Goal: Navigation & Orientation: Find specific page/section

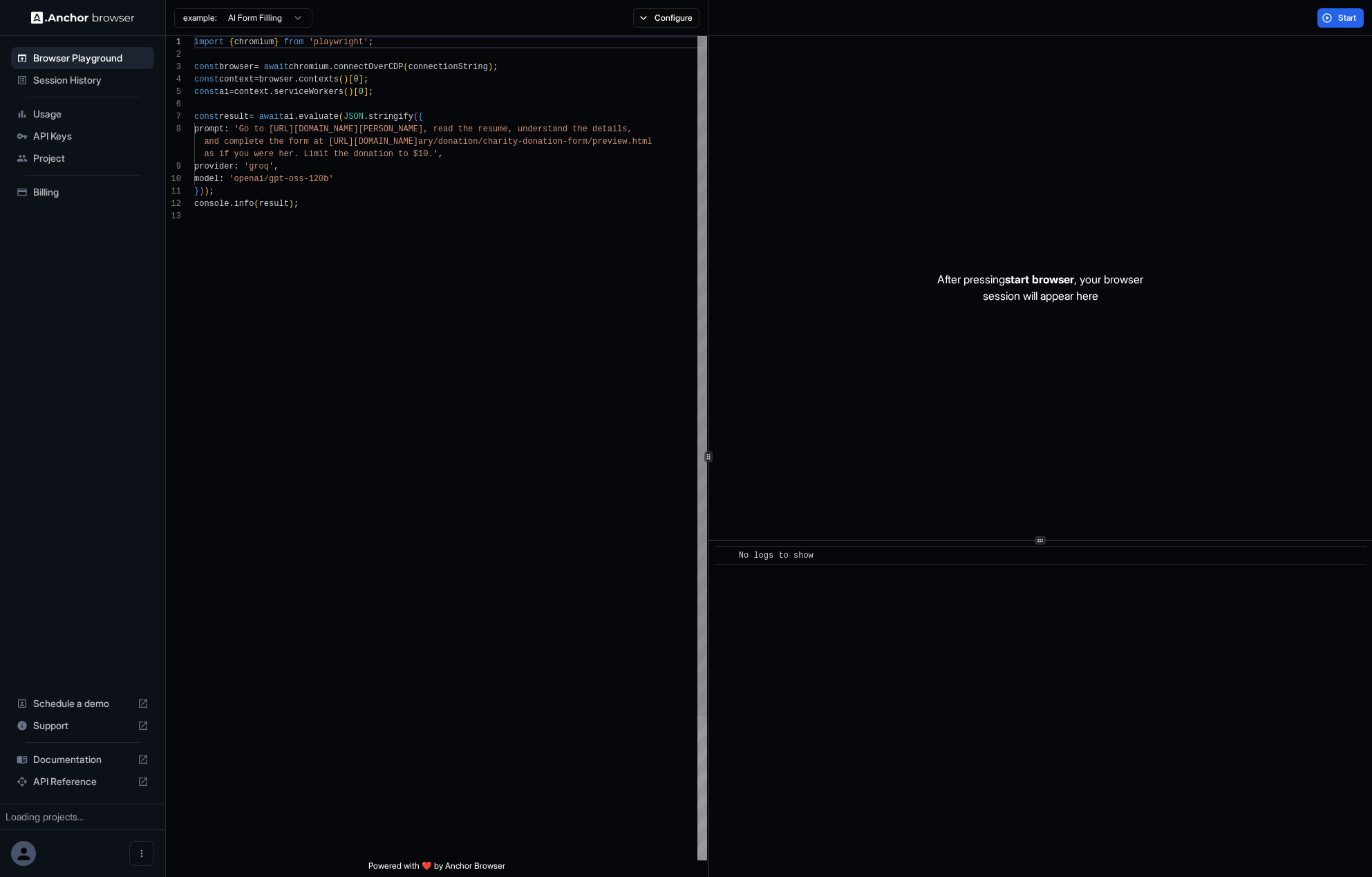
scroll to position [99, 0]
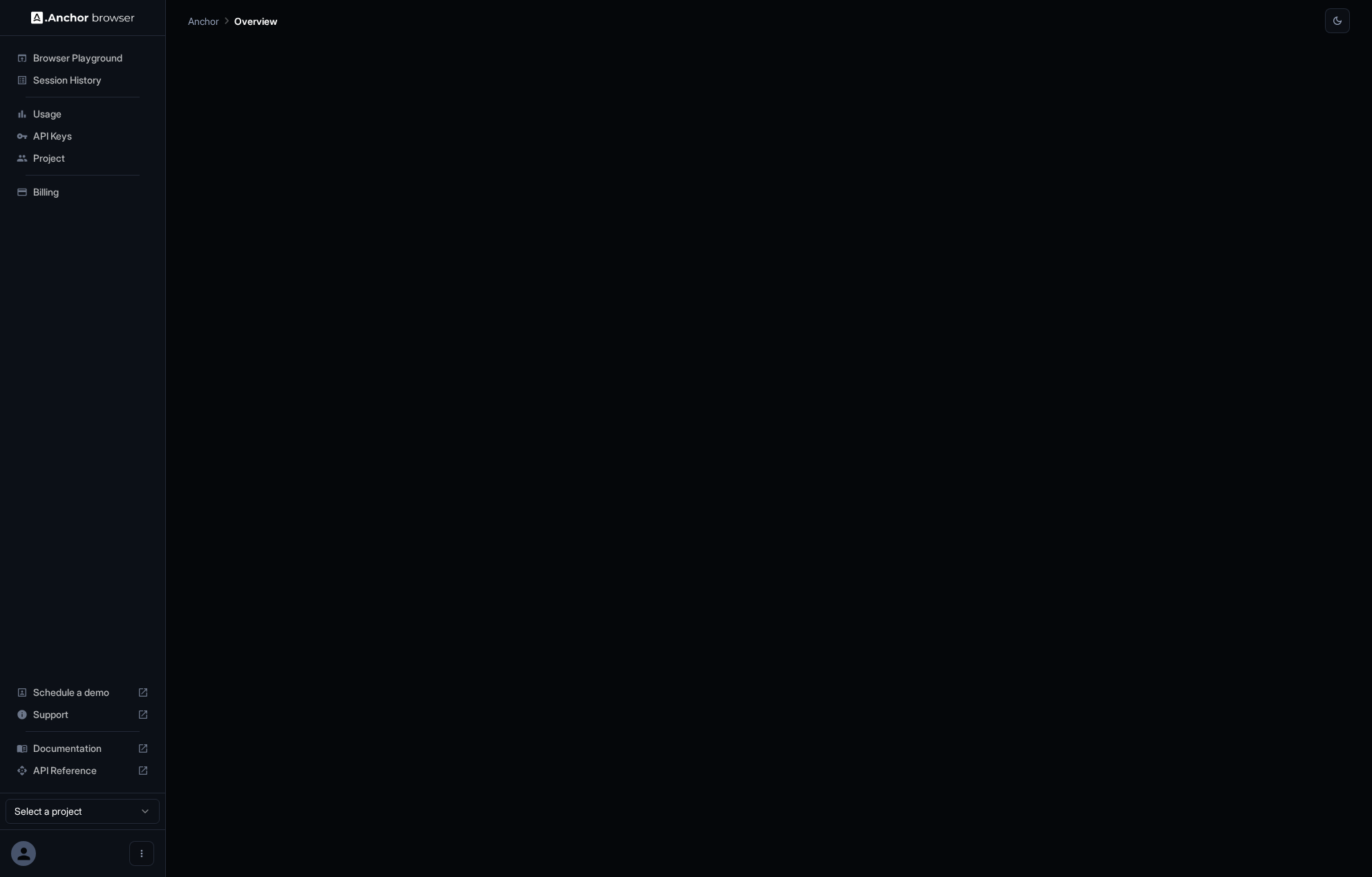
click at [56, 92] on ul "Browser Playground Session History Usage API Keys Project Billing" at bounding box center [82, 125] width 154 height 168
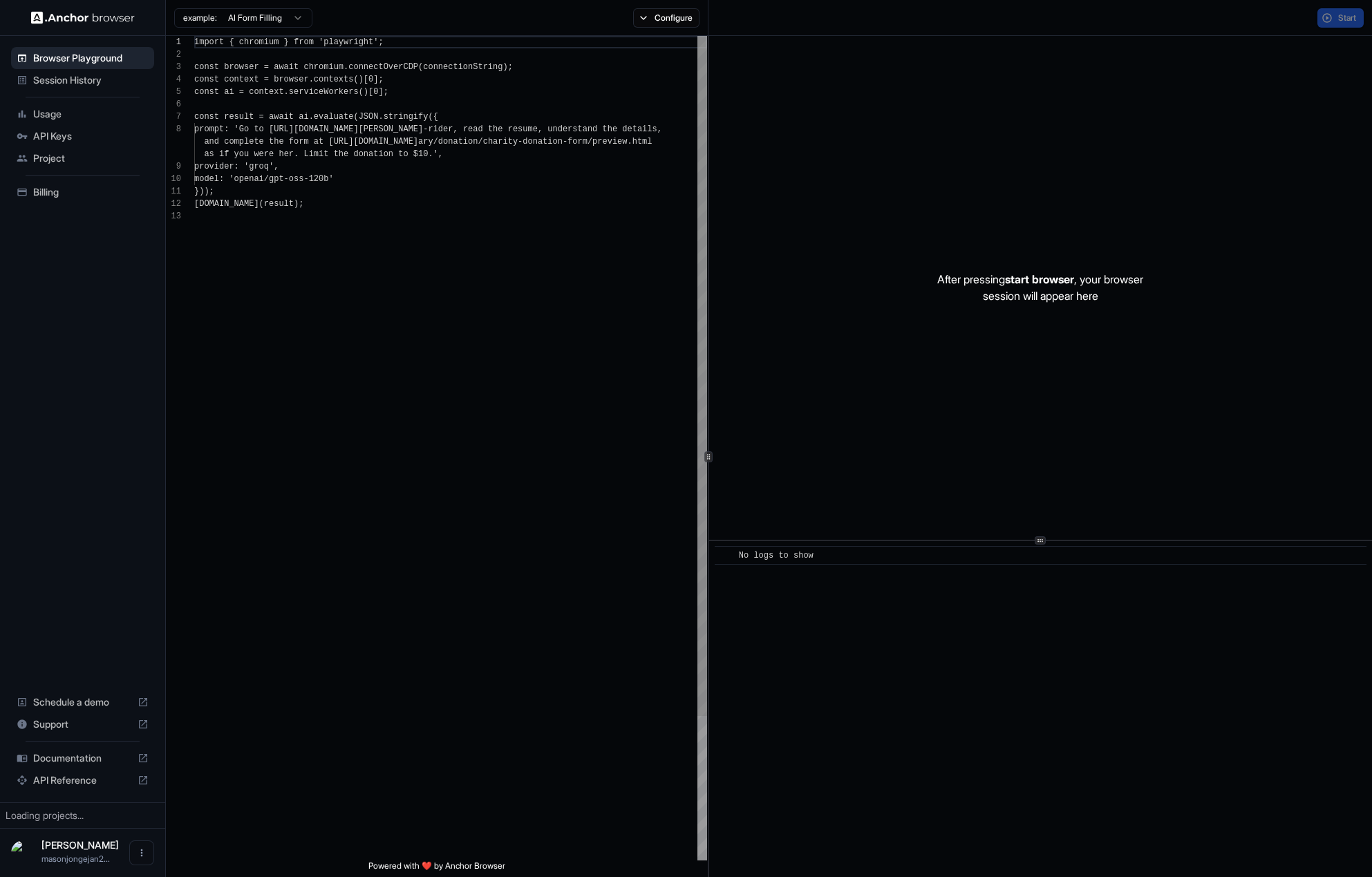
scroll to position [99, 0]
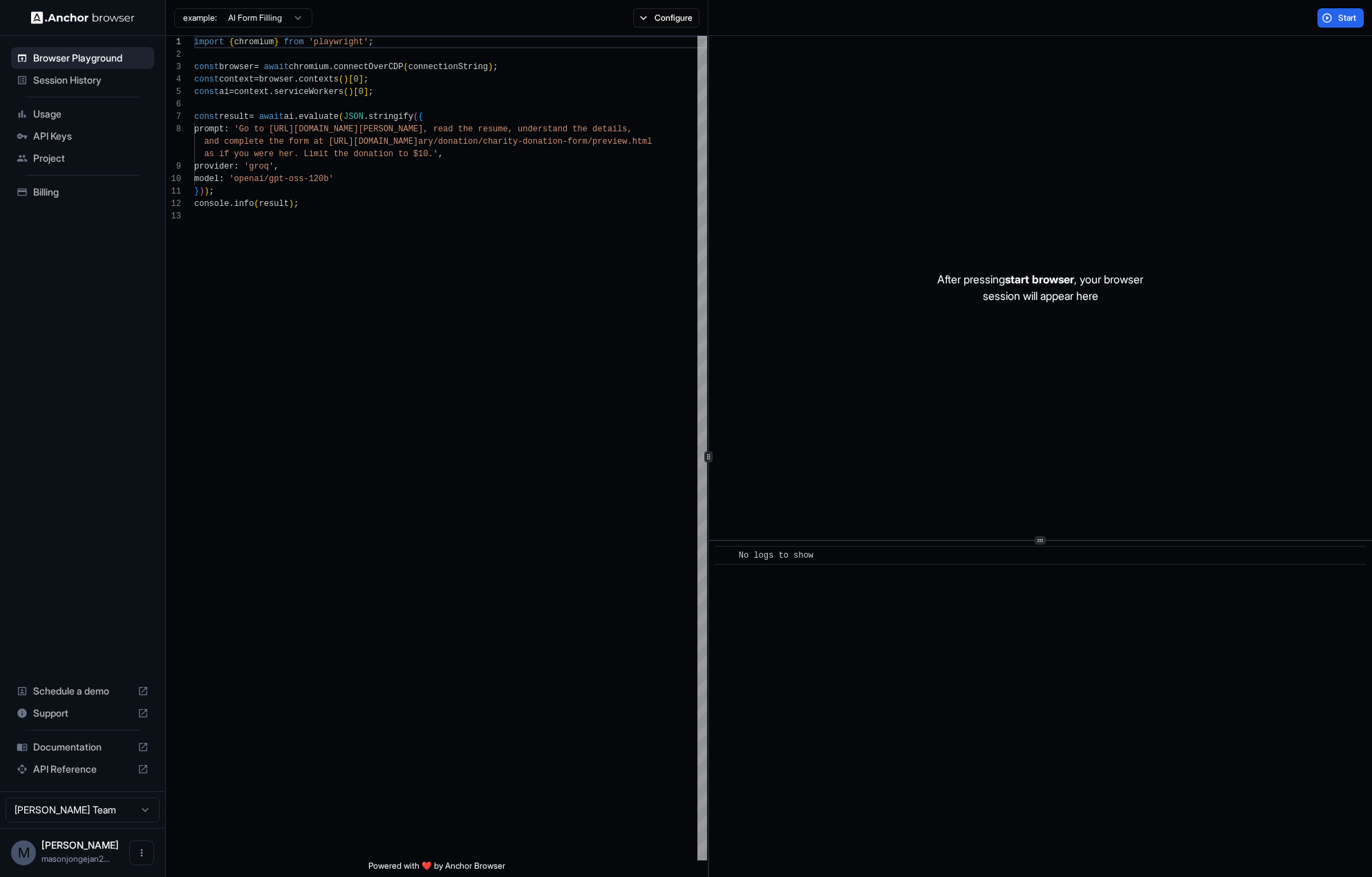
click at [65, 76] on span "Session History" at bounding box center [90, 81] width 115 height 14
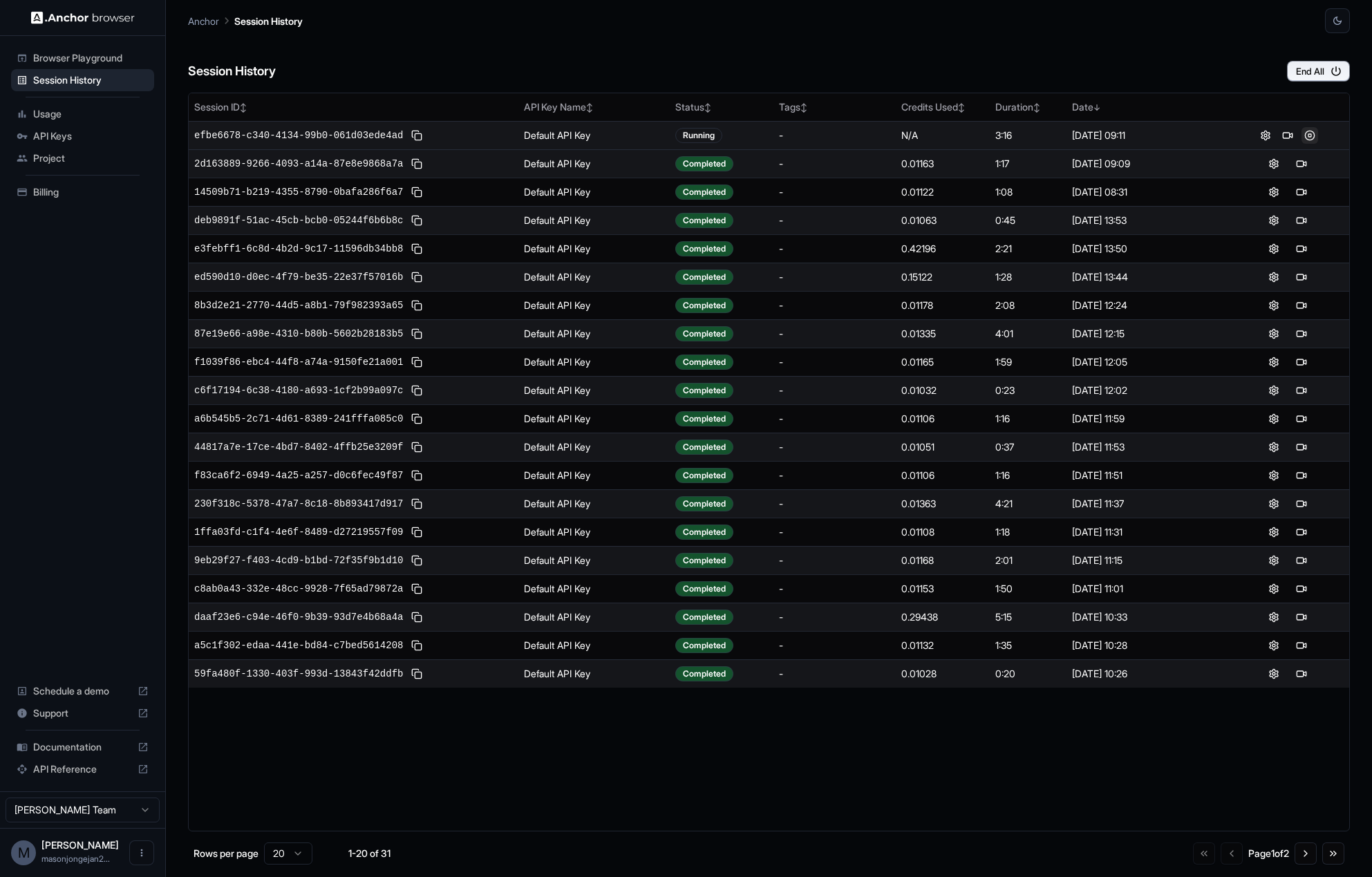
click at [1312, 138] on button at bounding box center [1309, 135] width 16 height 16
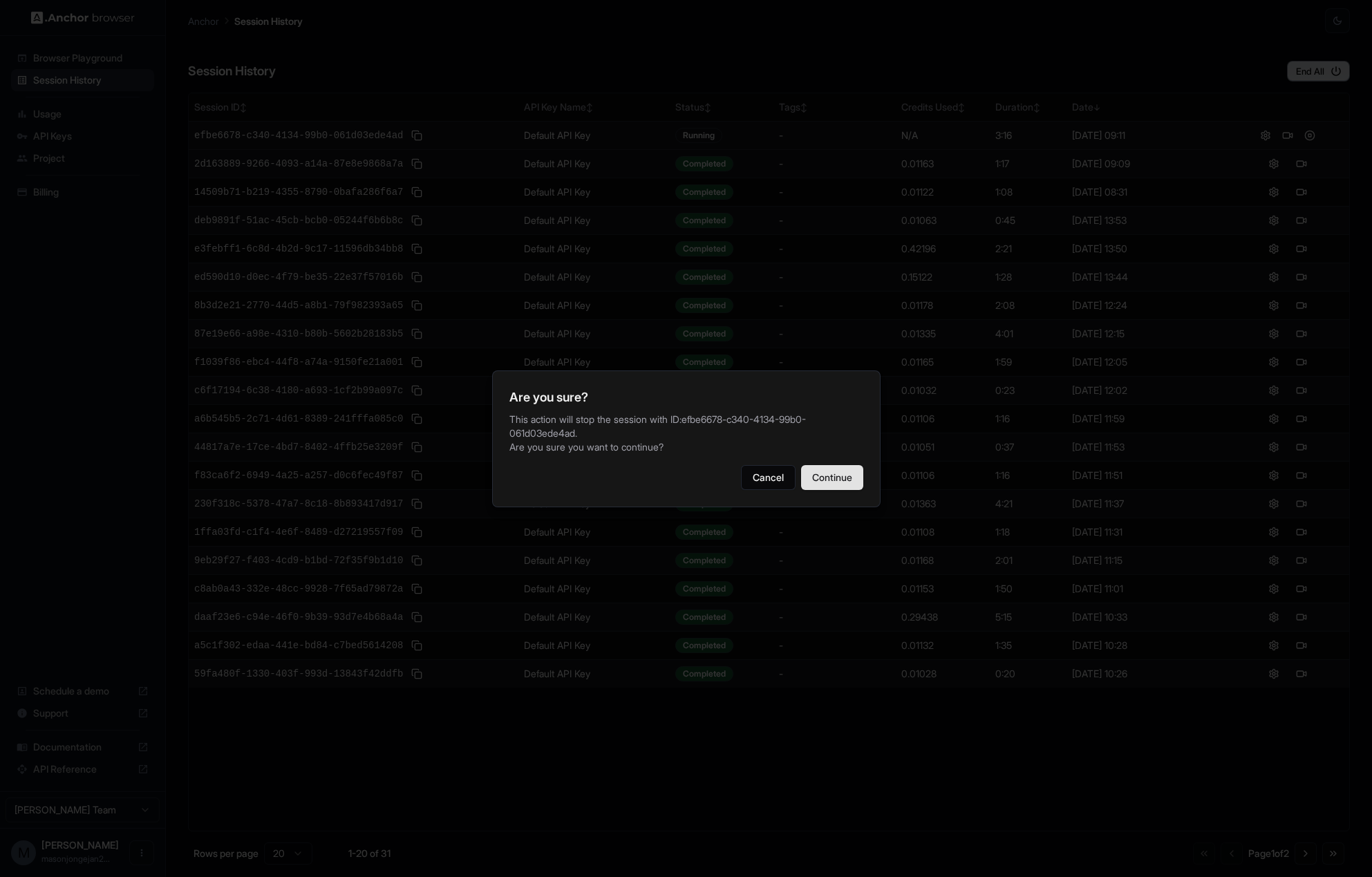
click at [835, 483] on button "Continue" at bounding box center [831, 478] width 62 height 25
